Goal: Task Accomplishment & Management: Manage account settings

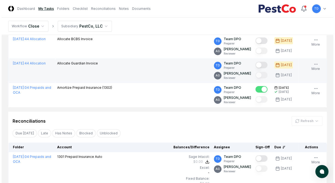
scroll to position [24, 0]
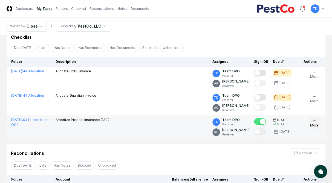
click at [313, 123] on icon "button" at bounding box center [314, 121] width 4 height 4
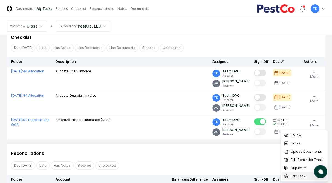
click at [295, 178] on span "Edit Task" at bounding box center [298, 176] width 15 height 5
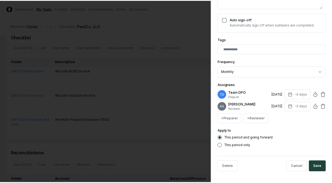
scroll to position [118, 0]
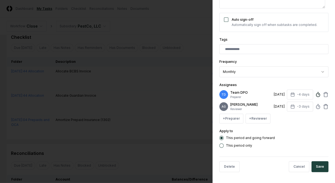
click at [316, 92] on icon at bounding box center [318, 94] width 5 height 5
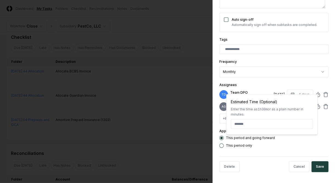
click at [248, 123] on input at bounding box center [272, 124] width 82 height 10
type textarea "*"
type input "******"
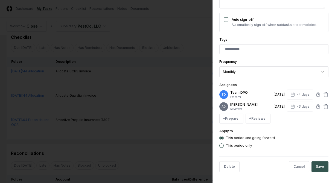
click at [315, 164] on button "Save" at bounding box center [320, 167] width 17 height 11
type textarea "*"
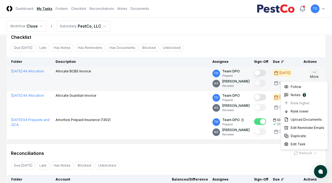
click at [316, 73] on icon "button" at bounding box center [314, 72] width 4 height 4
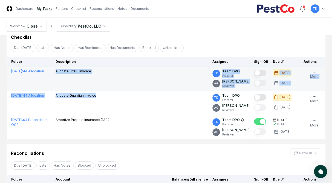
drag, startPoint x: 99, startPoint y: 97, endPoint x: 56, endPoint y: 73, distance: 48.9
click at [56, 73] on tbody "[DATE] : 44 Allocation Allocate BCBS Invoice TD Team DPO Preparer AG [PERSON_NA…" at bounding box center [166, 103] width 319 height 73
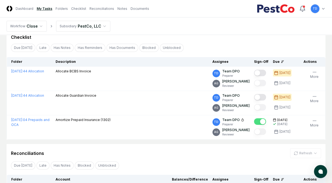
click at [216, 47] on div "Due [DATE] Late Has Notes Has Reminders Has Documents Blocked Unblocked Clear F…" at bounding box center [166, 48] width 319 height 10
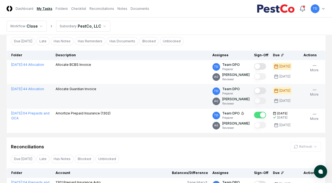
scroll to position [0, 0]
